Goal: Navigation & Orientation: Find specific page/section

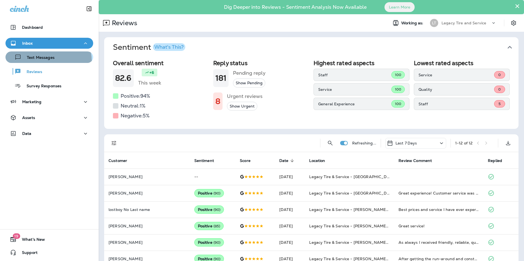
click at [48, 61] on div "Text Messages" at bounding box center [31, 57] width 47 height 8
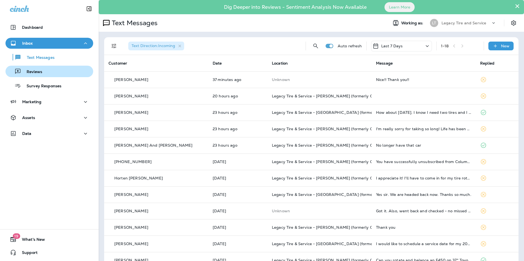
click at [54, 73] on div "Reviews" at bounding box center [49, 71] width 83 height 8
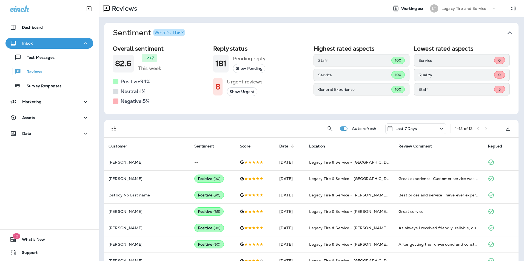
scroll to position [27, 0]
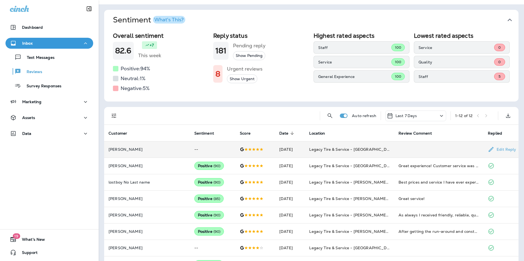
click at [195, 144] on td "--" at bounding box center [213, 149] width 46 height 16
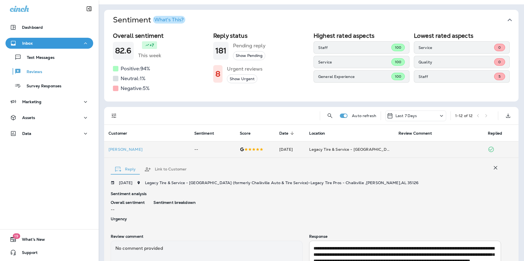
scroll to position [84, 0]
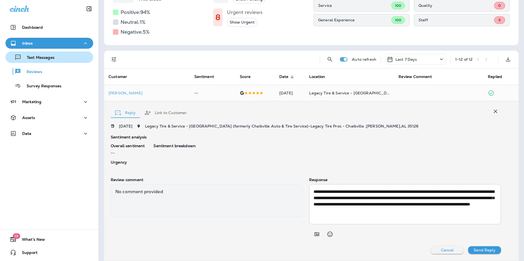
click at [41, 55] on p "Text Messages" at bounding box center [37, 57] width 33 height 5
